Goal: Check status: Check status

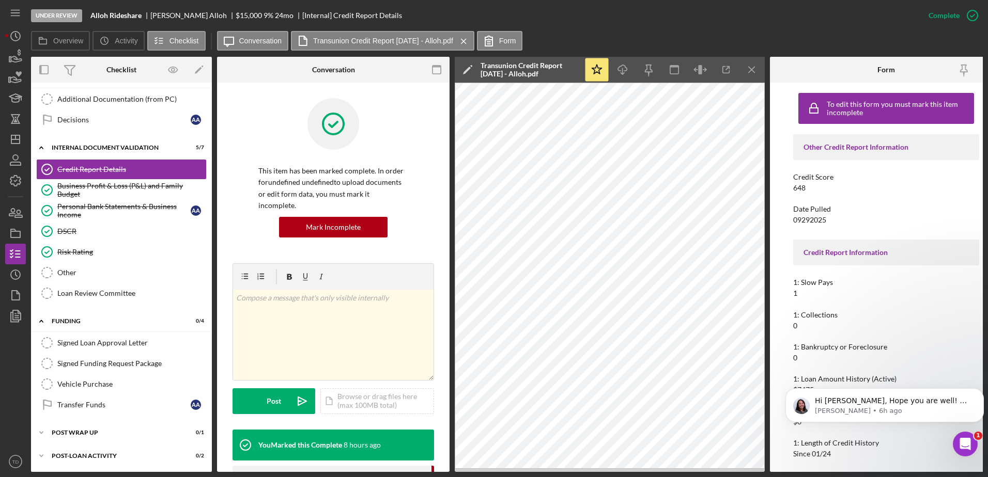
scroll to position [350, 0]
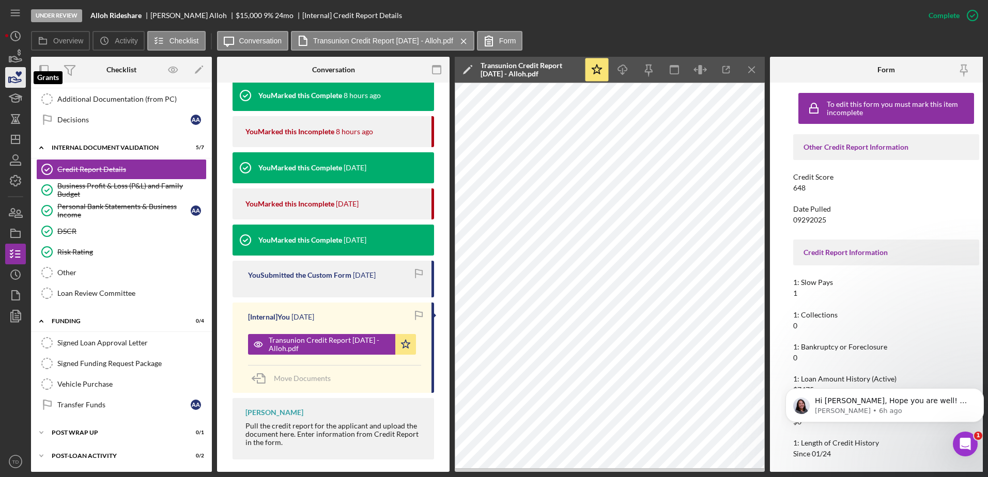
click at [16, 72] on icon "button" at bounding box center [16, 78] width 26 height 26
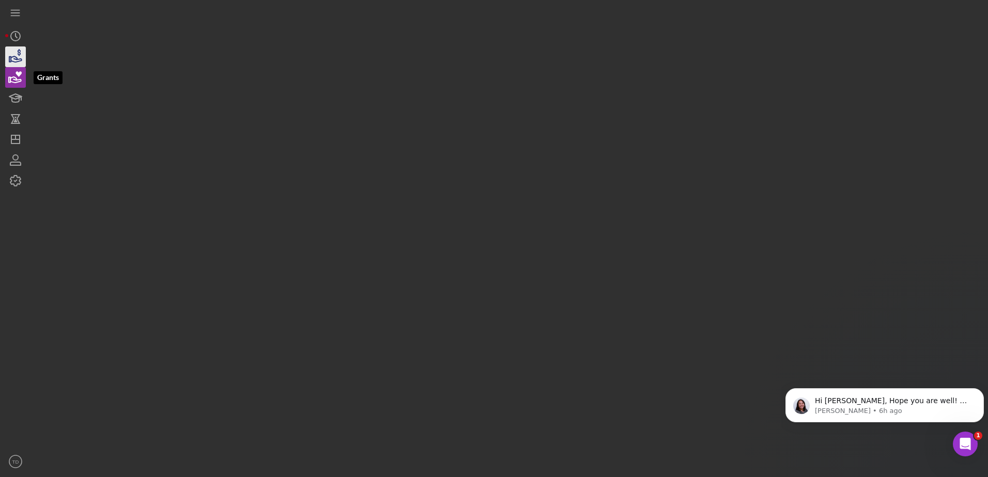
click at [11, 61] on polygon "button" at bounding box center [10, 59] width 2 height 5
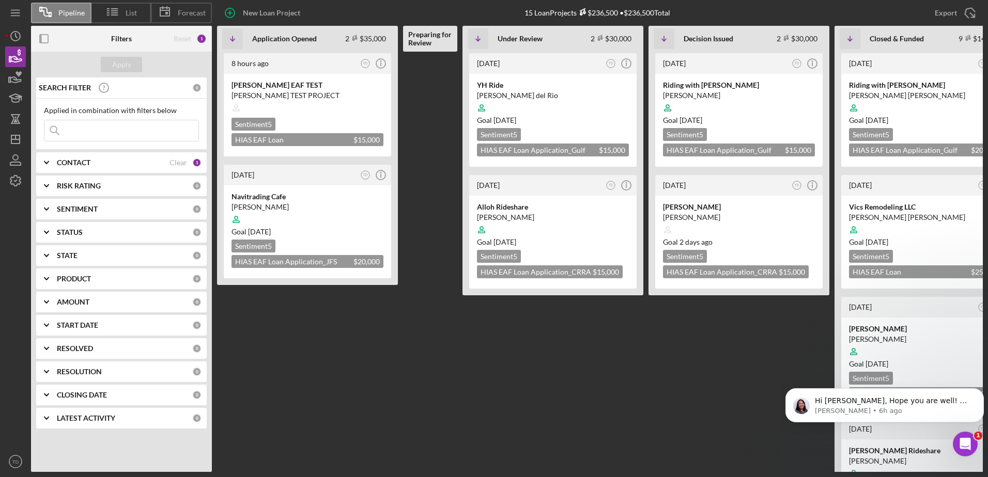
click at [95, 127] on input at bounding box center [121, 130] width 154 height 21
type input "hassan"
click at [122, 70] on div "Apply" at bounding box center [121, 65] width 19 height 16
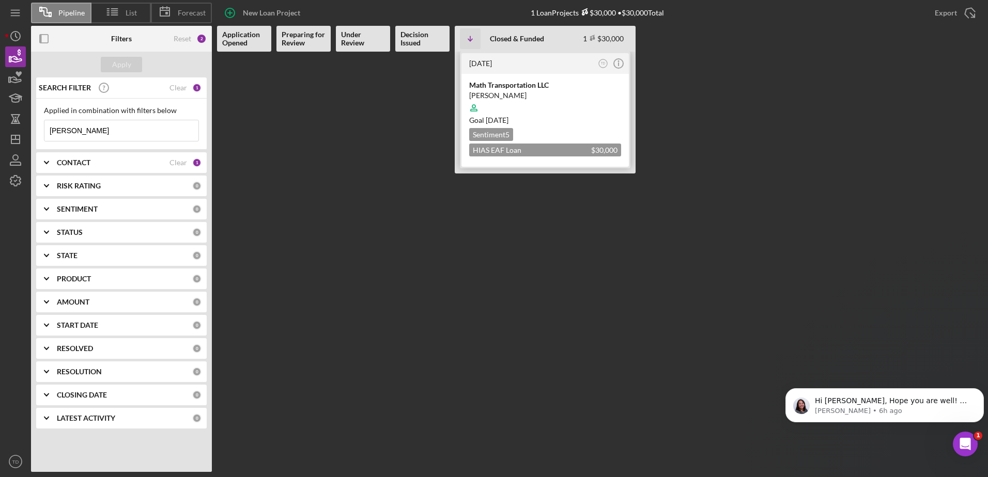
click at [509, 68] on div "3 months ago TD Icon/Info" at bounding box center [544, 63] width 167 height 21
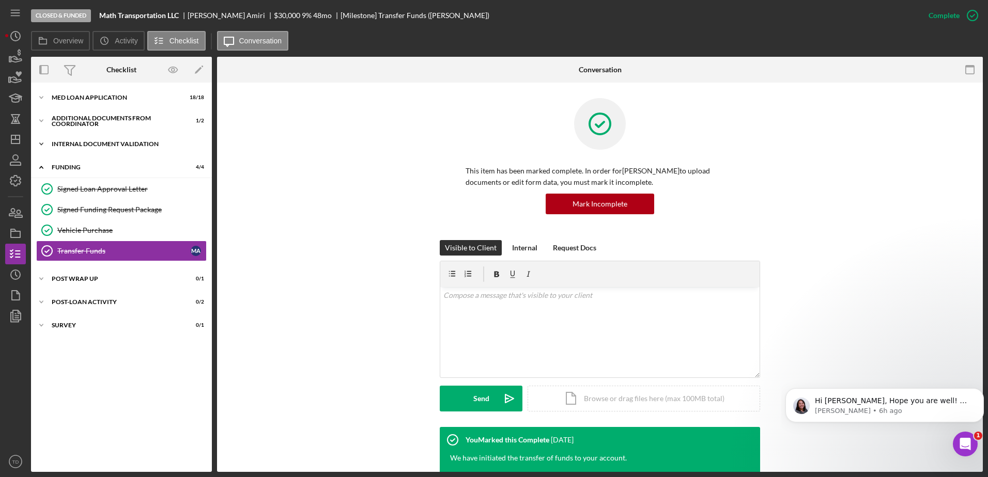
click at [105, 148] on div "Icon/Expander Internal Document Validation 7 / 7" at bounding box center [121, 144] width 181 height 21
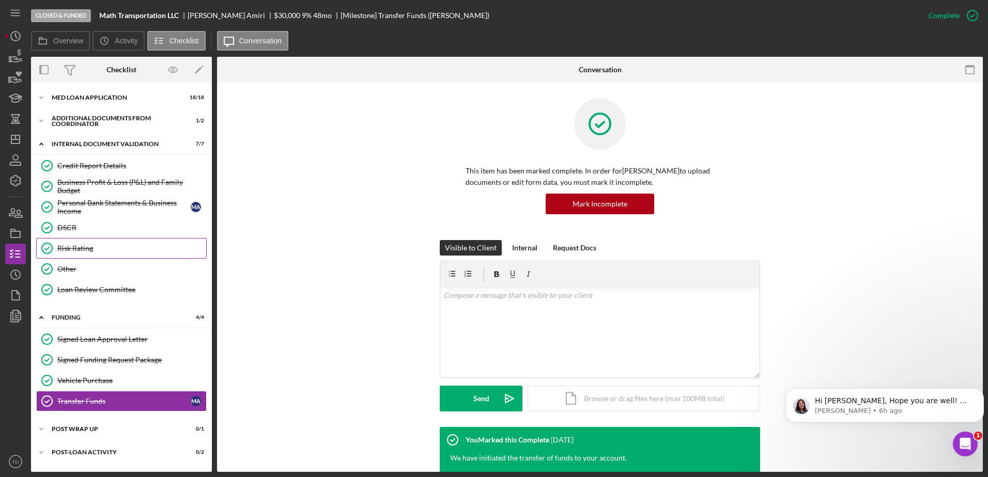
click at [101, 253] on div "Risk Rating" at bounding box center [131, 248] width 149 height 8
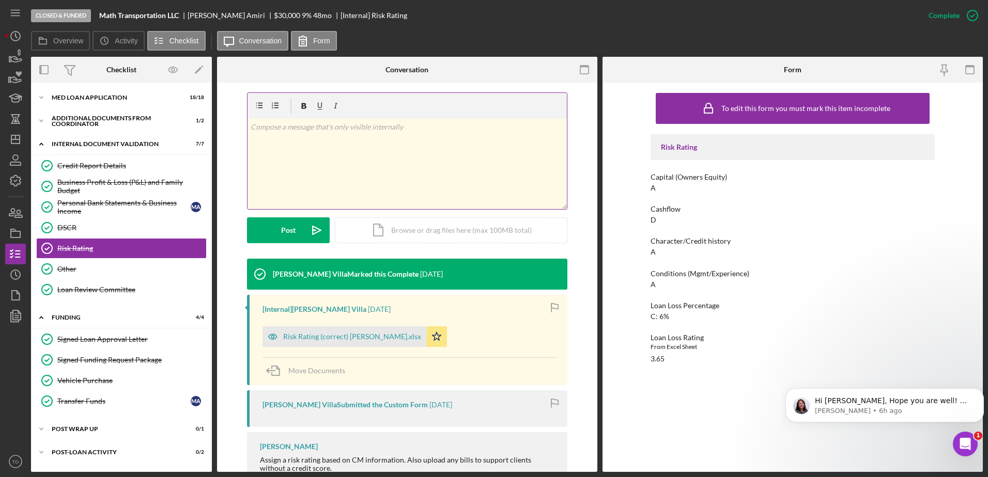
scroll to position [148, 0]
click at [377, 334] on div "Risk Rating (correct) [PERSON_NAME].xlsx" at bounding box center [352, 336] width 138 height 8
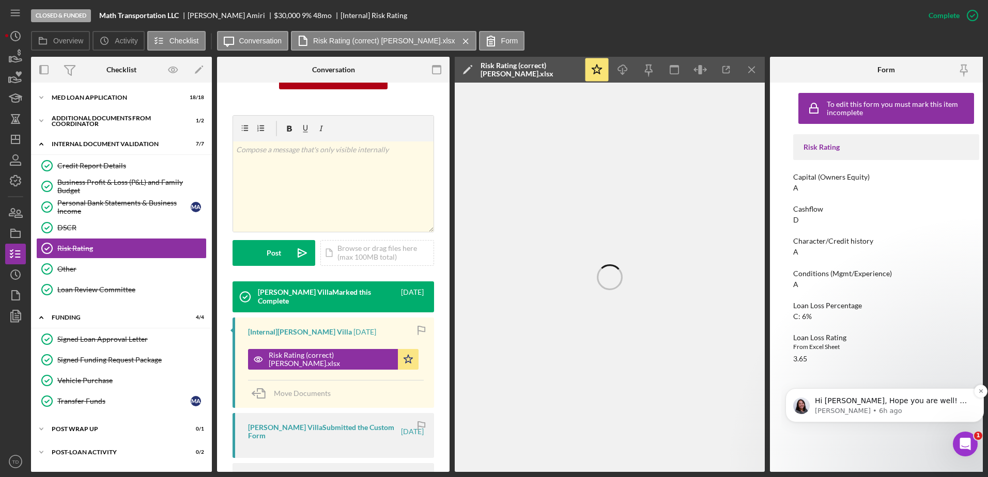
click at [901, 400] on span "Hi Tiffany, Hope you are well! We received an error notification that you tried…" at bounding box center [893, 442] width 156 height 90
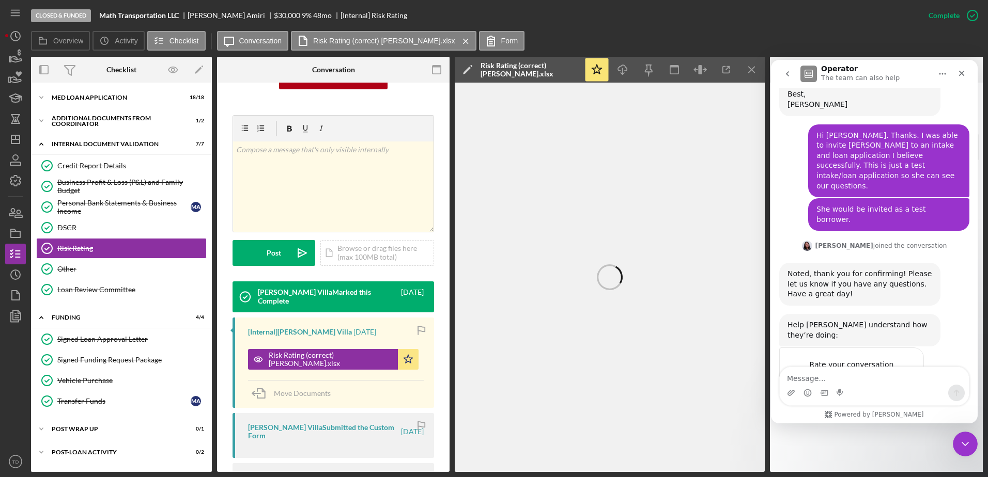
scroll to position [181, 0]
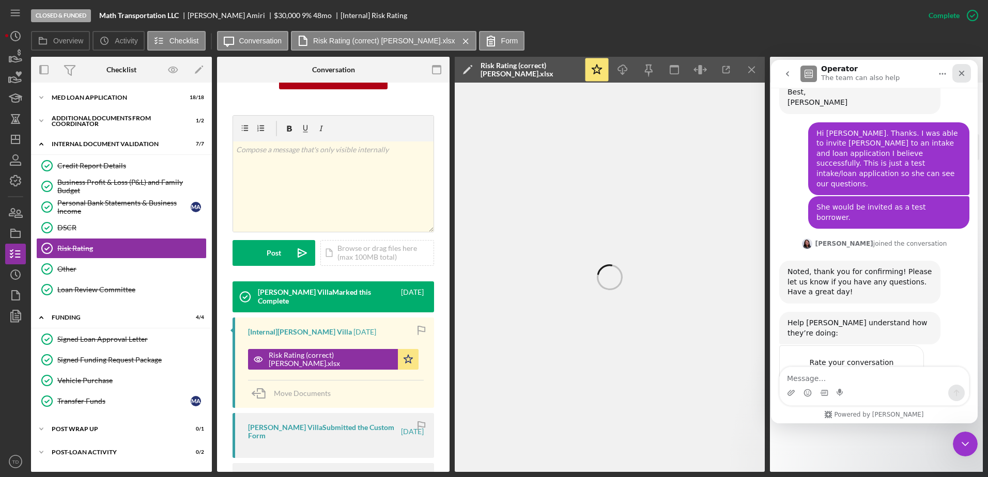
click at [964, 71] on icon "Close" at bounding box center [962, 74] width 6 height 6
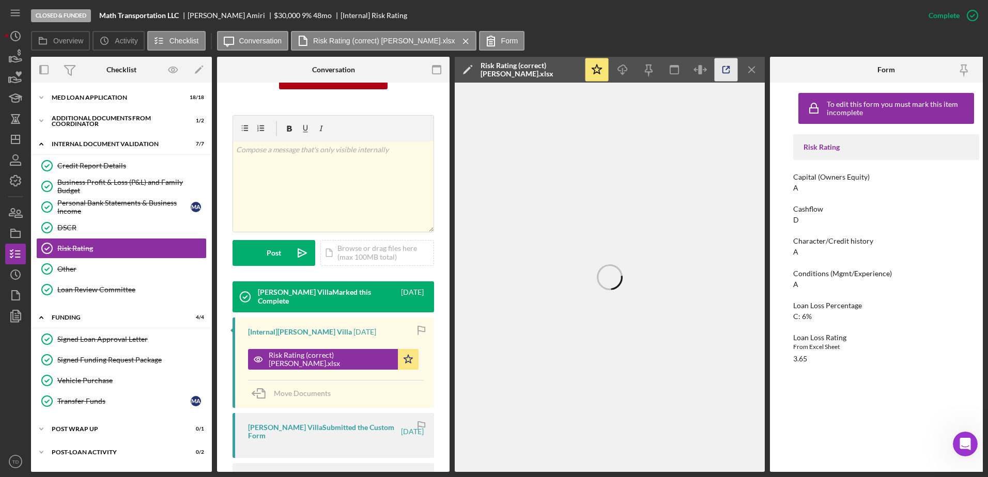
click at [723, 74] on icon "button" at bounding box center [726, 69] width 23 height 23
